Goal: Check status: Check status

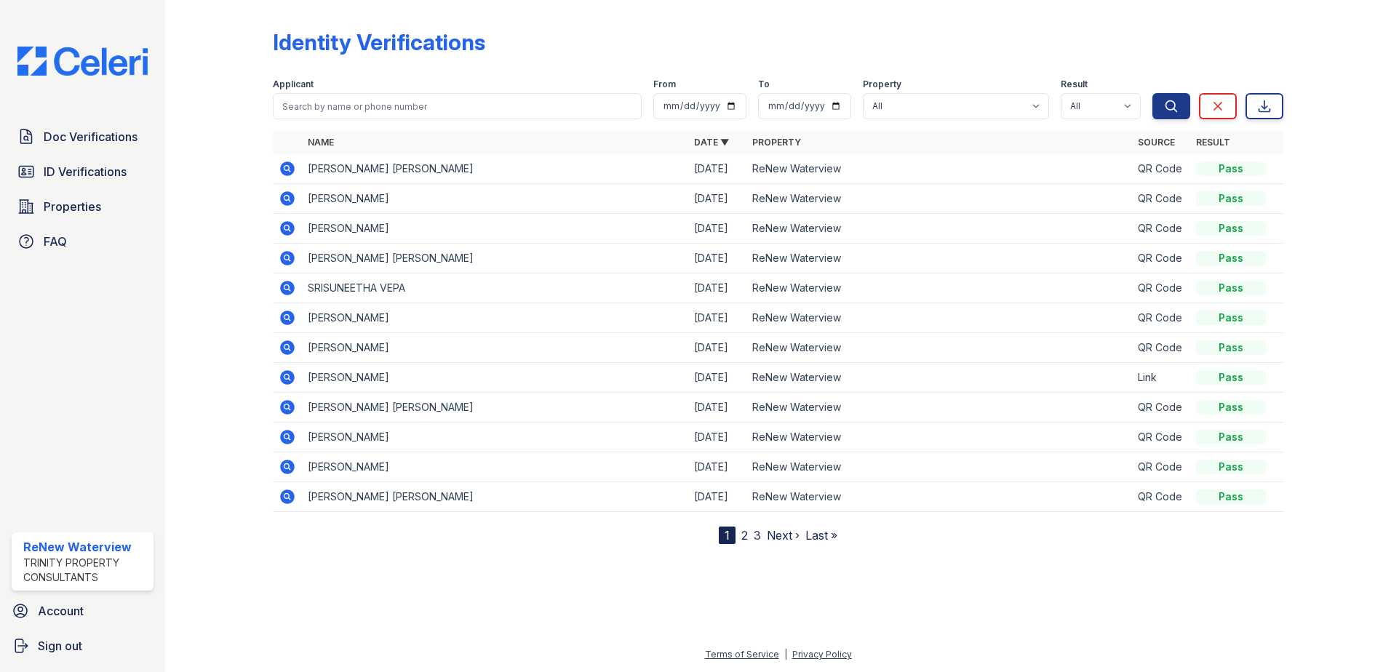
click at [586, 17] on div "Identity Verifications Filter Applicant From To Property All ReNew Waterview Re…" at bounding box center [778, 275] width 1010 height 538
click at [76, 182] on link "ID Verifications" at bounding box center [83, 171] width 142 height 29
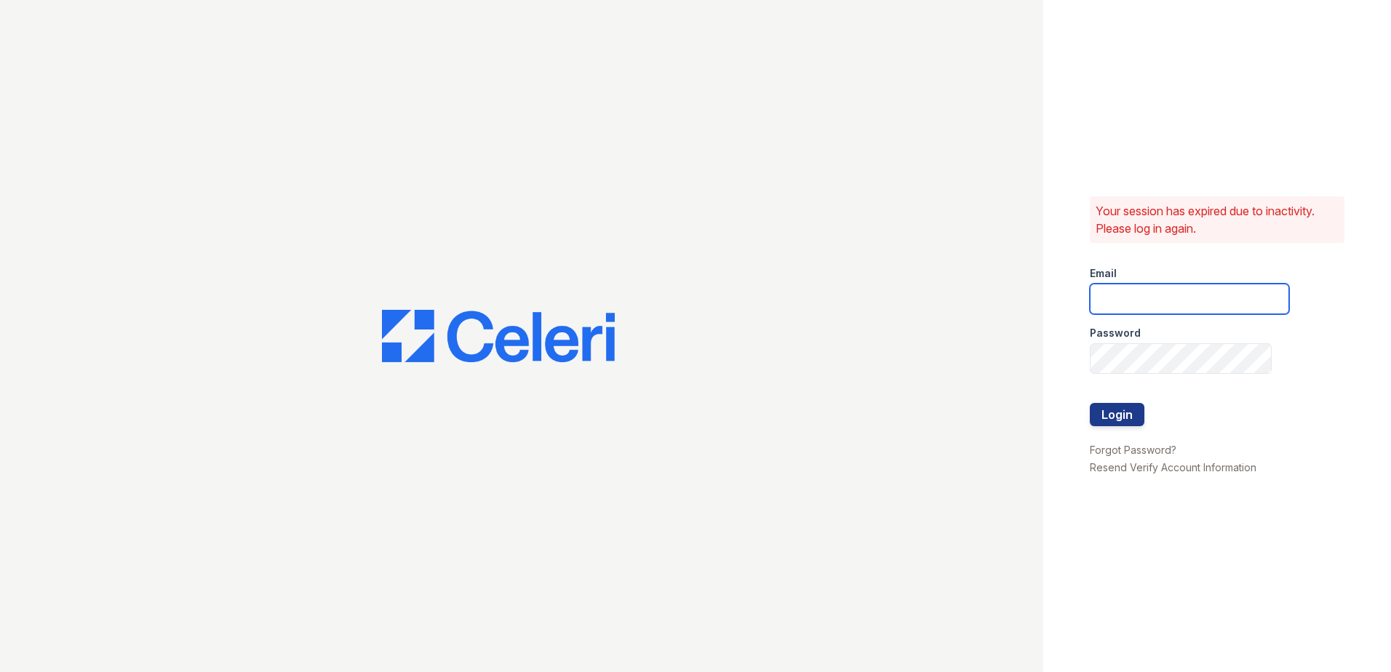
type input "renewwaterview@trinity-pm.com"
click at [1127, 412] on button "Login" at bounding box center [1117, 414] width 55 height 23
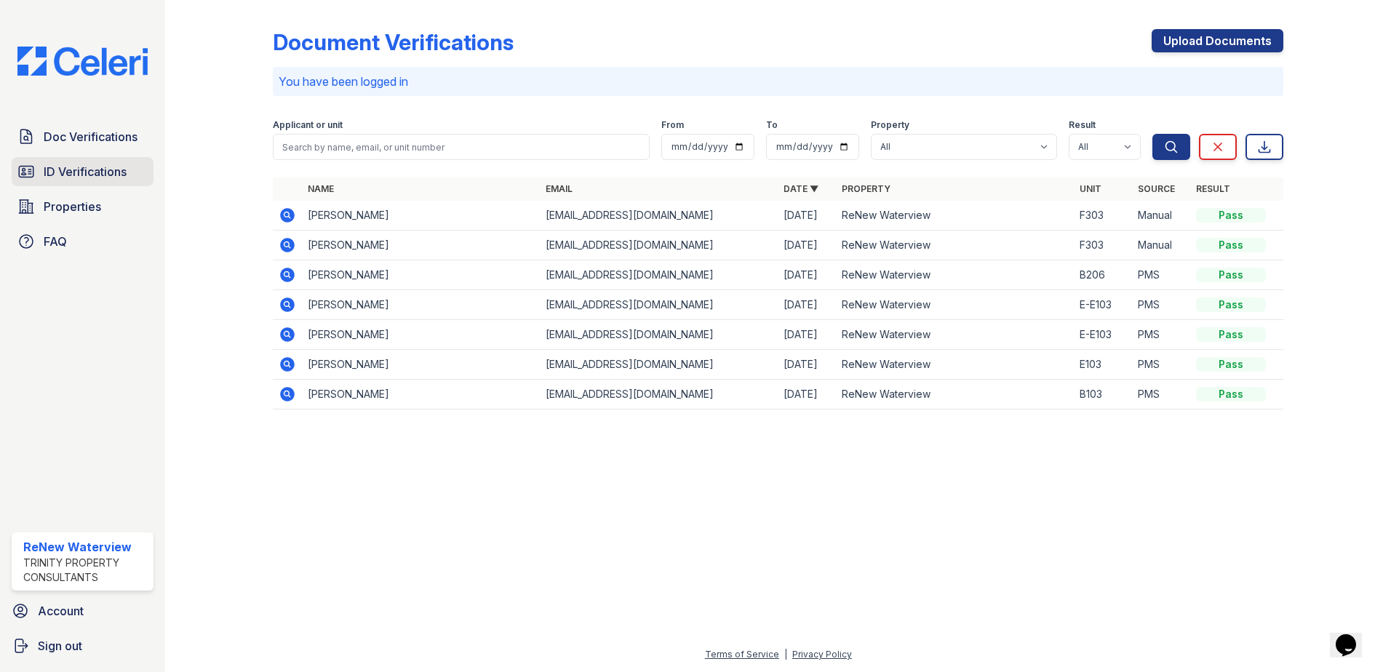
click at [87, 172] on span "ID Verifications" at bounding box center [85, 171] width 83 height 17
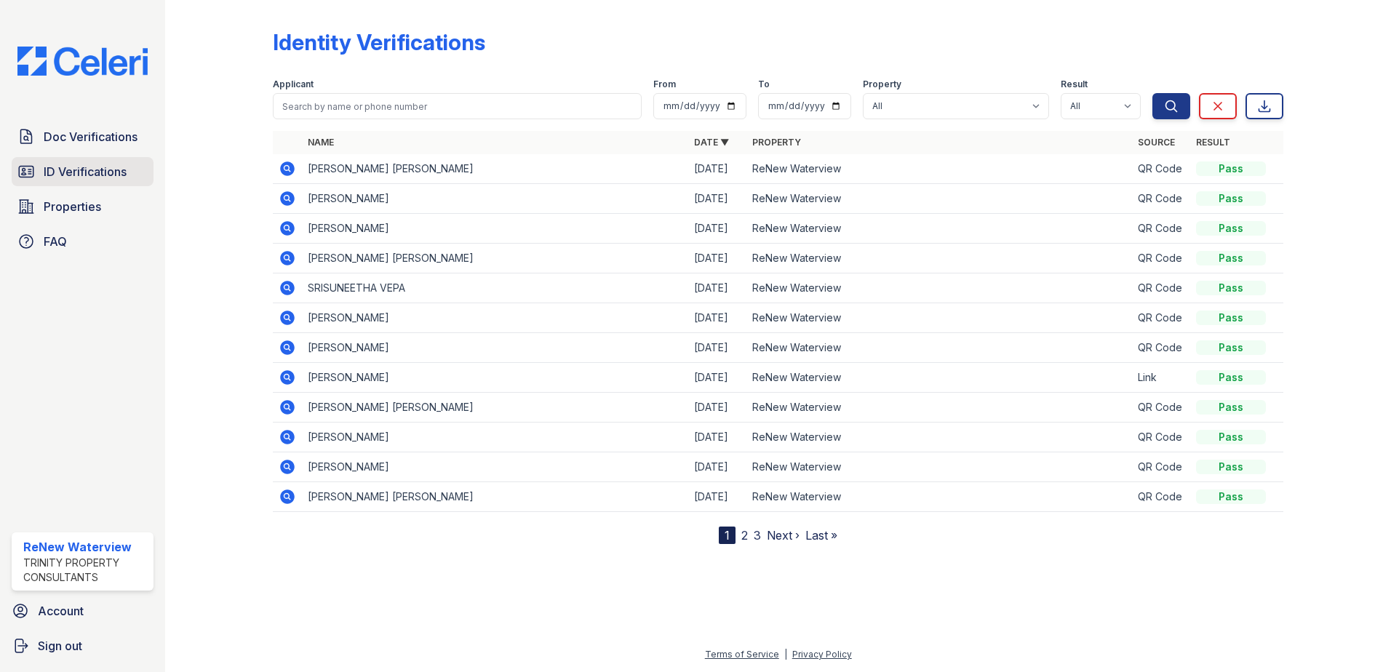
click at [98, 177] on span "ID Verifications" at bounding box center [85, 171] width 83 height 17
click at [105, 173] on span "ID Verifications" at bounding box center [85, 171] width 83 height 17
click at [92, 171] on span "ID Verifications" at bounding box center [85, 171] width 83 height 17
click at [79, 168] on span "ID Verifications" at bounding box center [85, 171] width 83 height 17
